Goal: Task Accomplishment & Management: Manage account settings

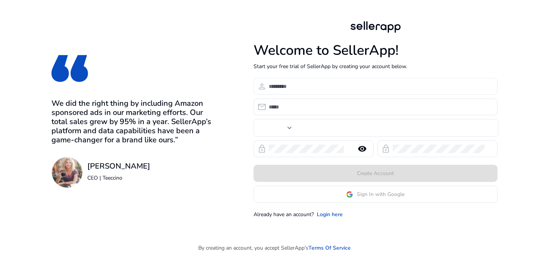
type input "***"
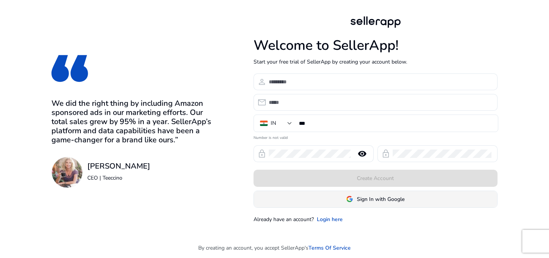
click at [383, 204] on span at bounding box center [375, 199] width 243 height 18
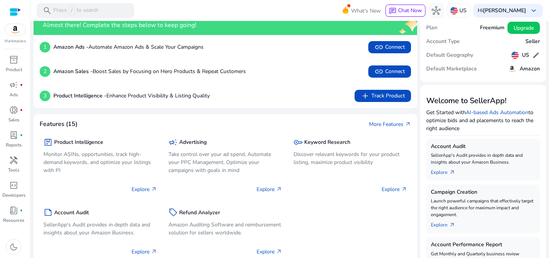
scroll to position [1, 0]
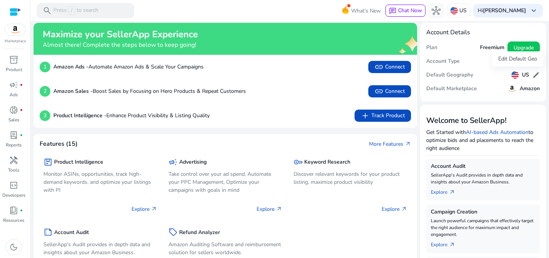
click at [534, 75] on span "edit" at bounding box center [536, 75] width 8 height 8
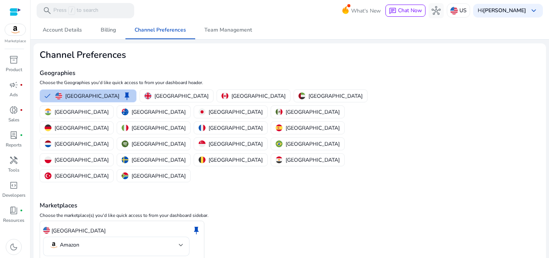
click at [45, 95] on button "United States keep" at bounding box center [88, 96] width 96 height 12
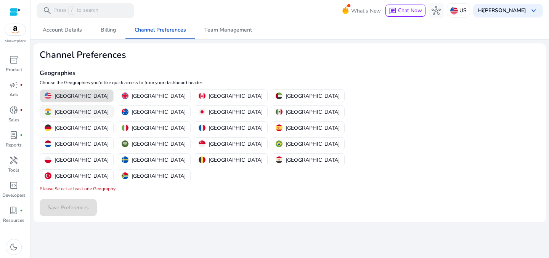
click at [109, 108] on div "[GEOGRAPHIC_DATA]" at bounding box center [77, 112] width 64 height 8
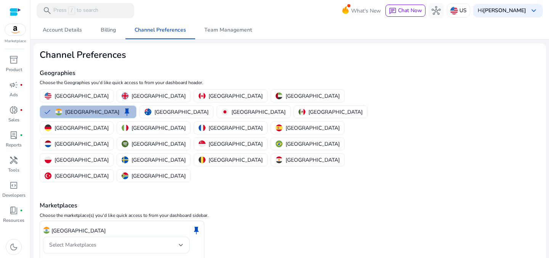
scroll to position [6, 0]
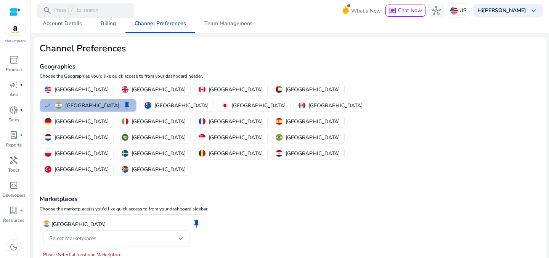
click at [108, 218] on div "India keep" at bounding box center [122, 224] width 158 height 13
click at [108, 235] on div "Select Marketplaces" at bounding box center [114, 239] width 130 height 8
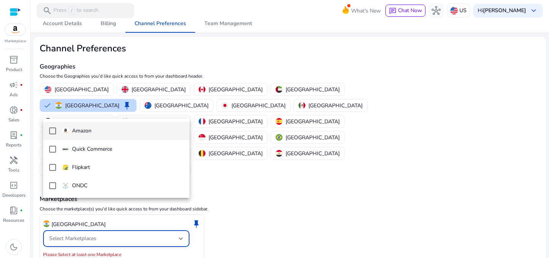
click at [109, 135] on span "Amazon" at bounding box center [122, 131] width 121 height 8
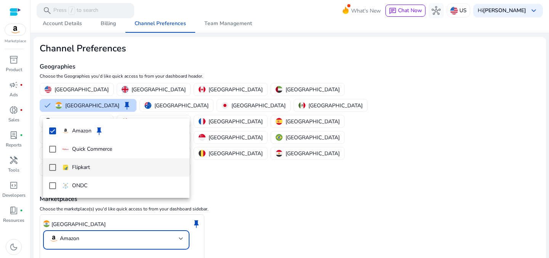
click at [90, 170] on p "Flipkart" at bounding box center [81, 168] width 18 height 8
click at [70, 244] on div at bounding box center [274, 129] width 549 height 258
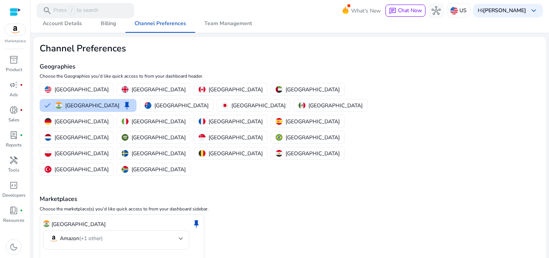
scroll to position [0, 0]
click at [12, 33] on img at bounding box center [15, 29] width 21 height 11
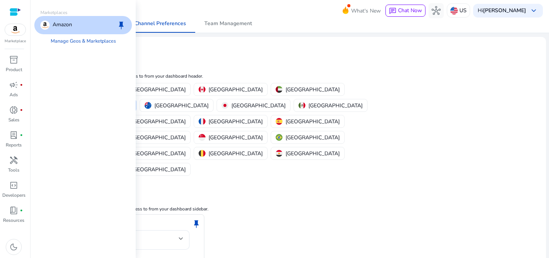
click at [62, 30] on div "Amazon keep" at bounding box center [83, 25] width 98 height 18
